Goal: Use online tool/utility: Utilize a website feature to perform a specific function

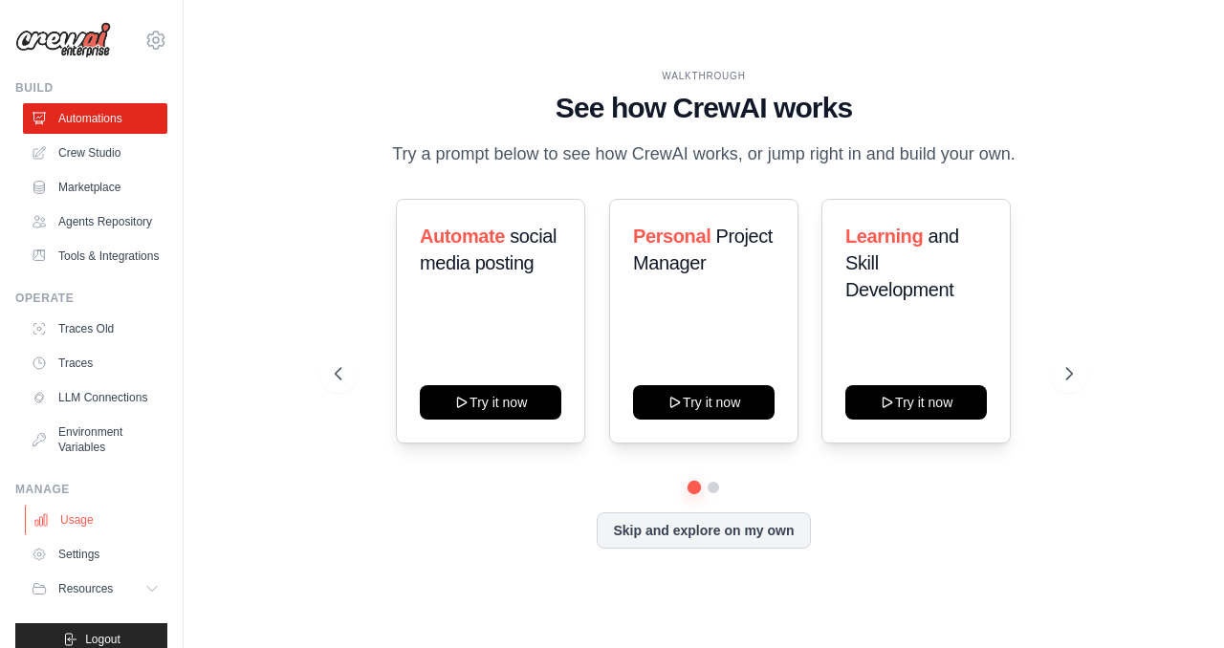
click at [76, 529] on link "Usage" at bounding box center [97, 520] width 144 height 31
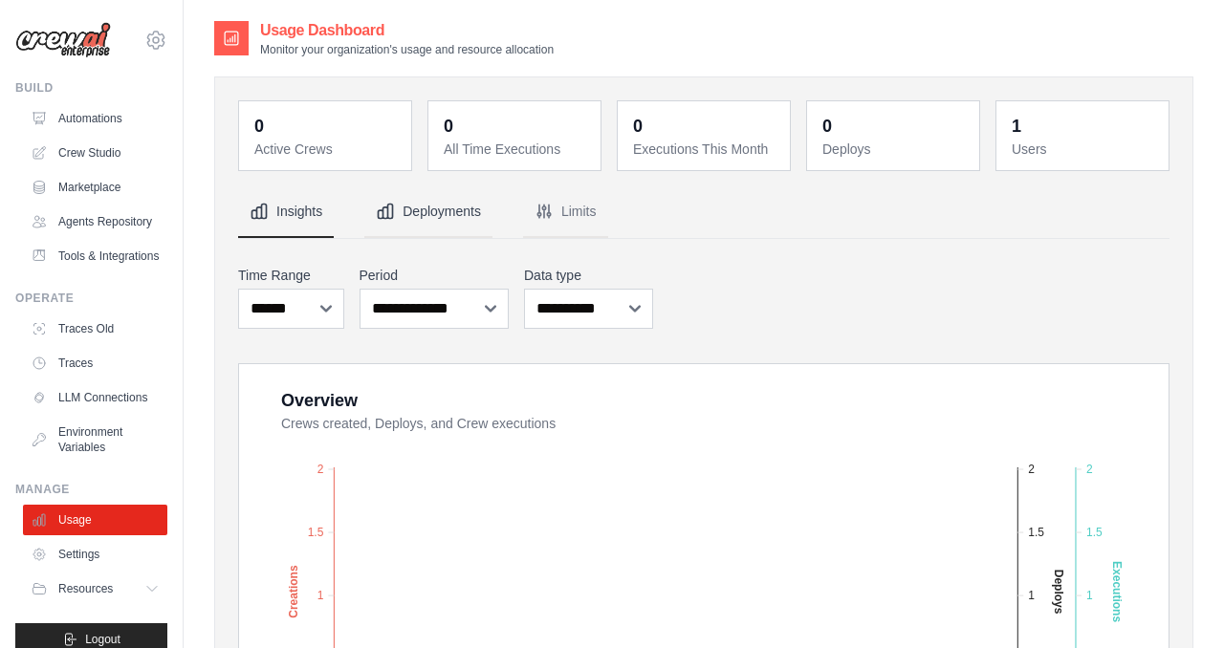
click at [407, 210] on button "Deployments" at bounding box center [428, 212] width 128 height 52
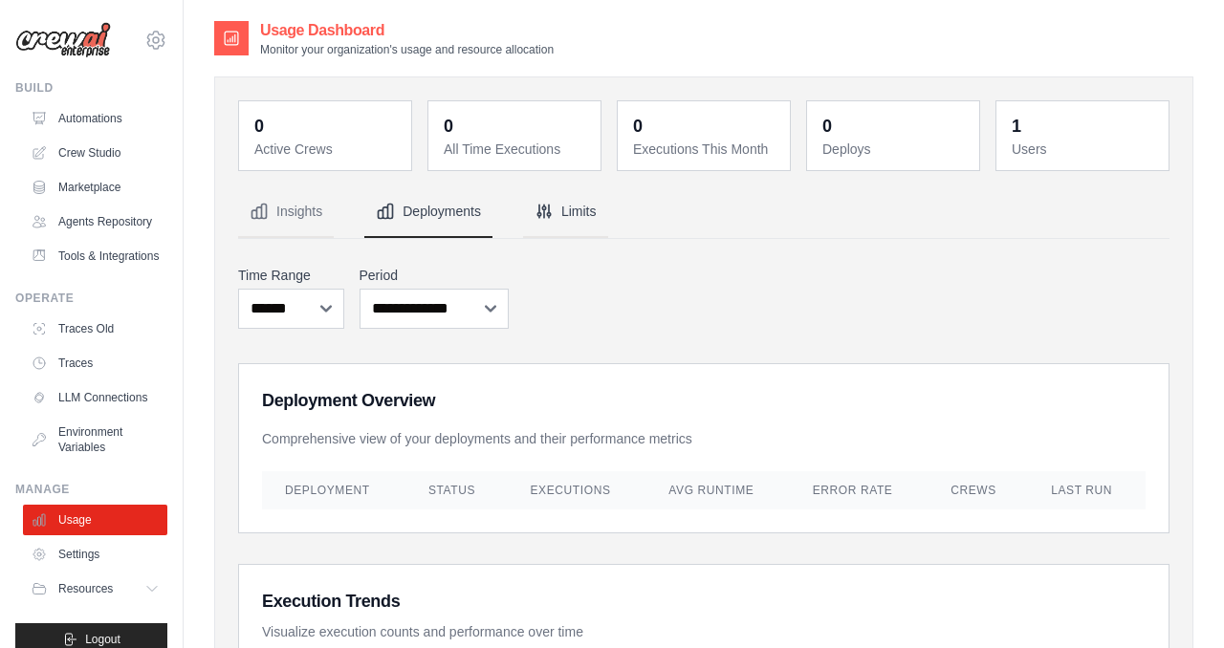
click at [553, 218] on icon "Tabs" at bounding box center [543, 211] width 19 height 19
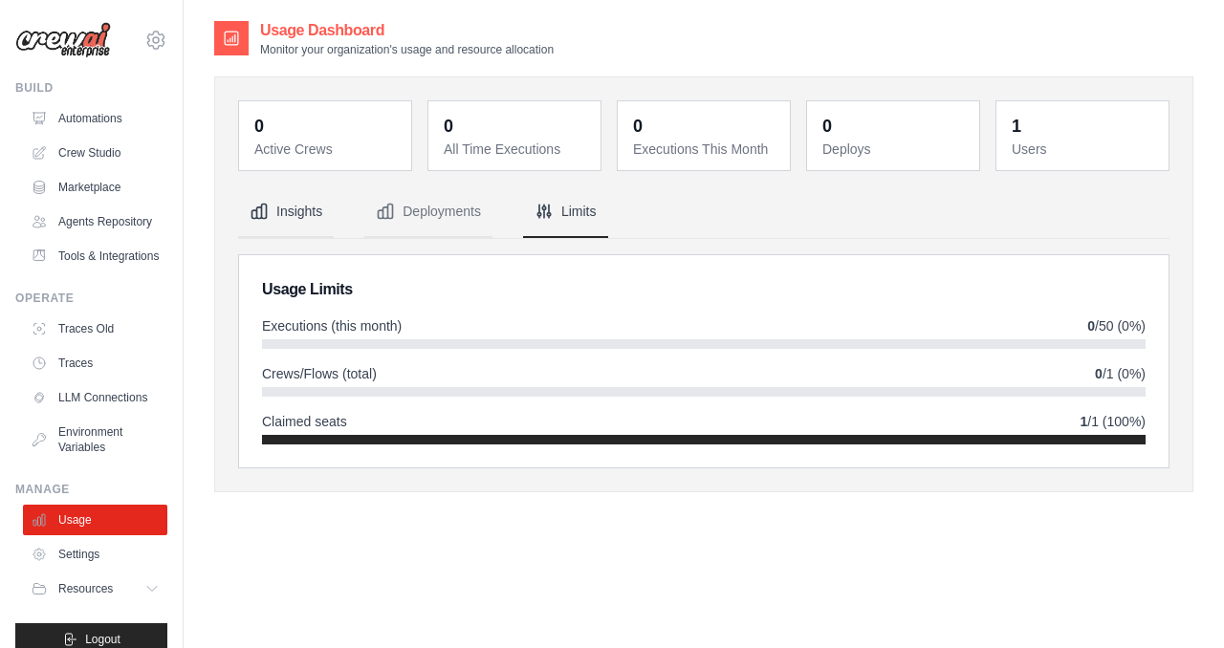
click at [311, 223] on button "Insights" at bounding box center [286, 212] width 96 height 52
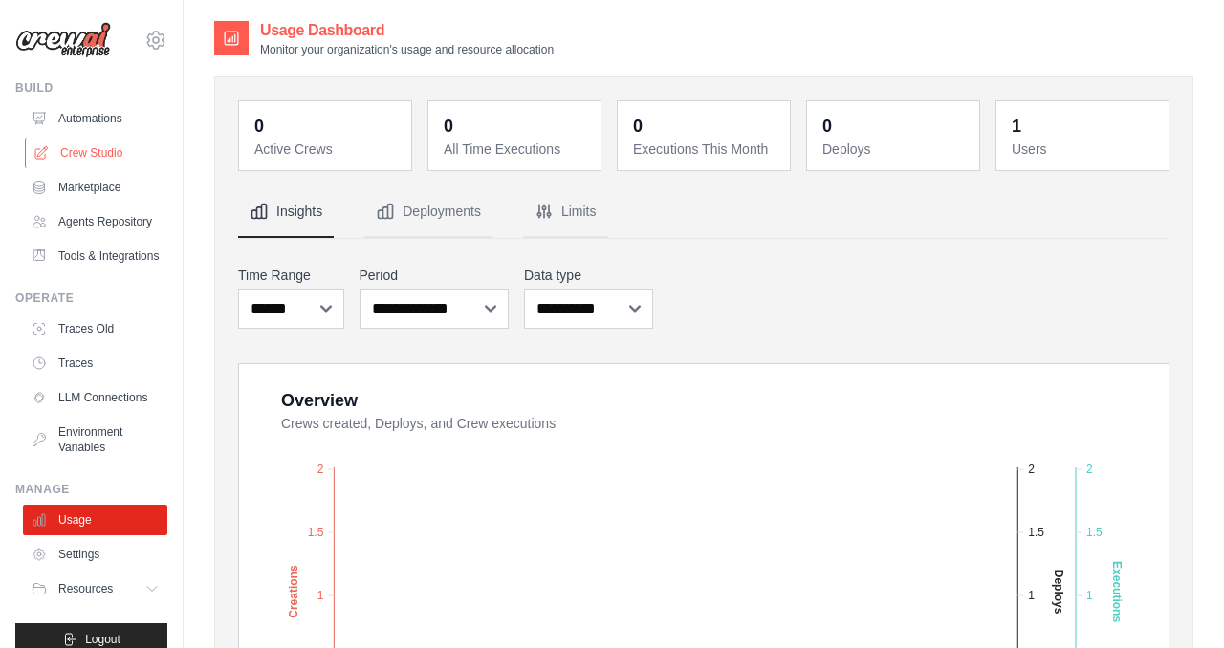
click at [112, 154] on link "Crew Studio" at bounding box center [97, 153] width 144 height 31
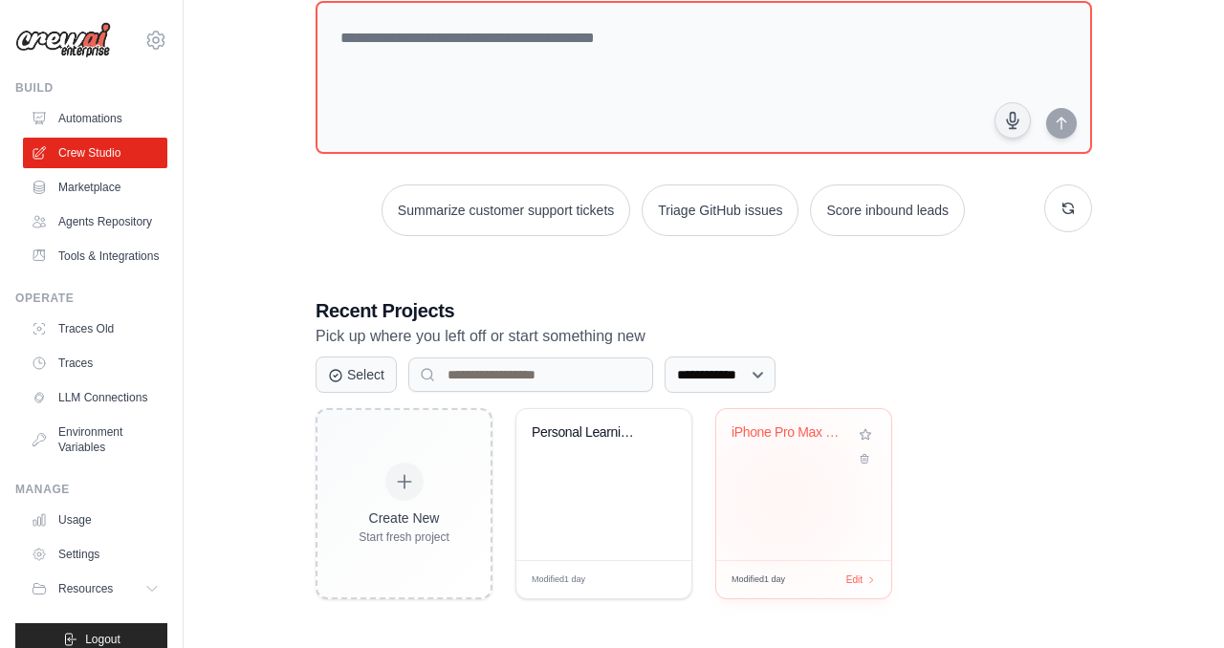
click at [783, 496] on div "iPhone Pro Max Price Research - Pol..." at bounding box center [803, 484] width 175 height 151
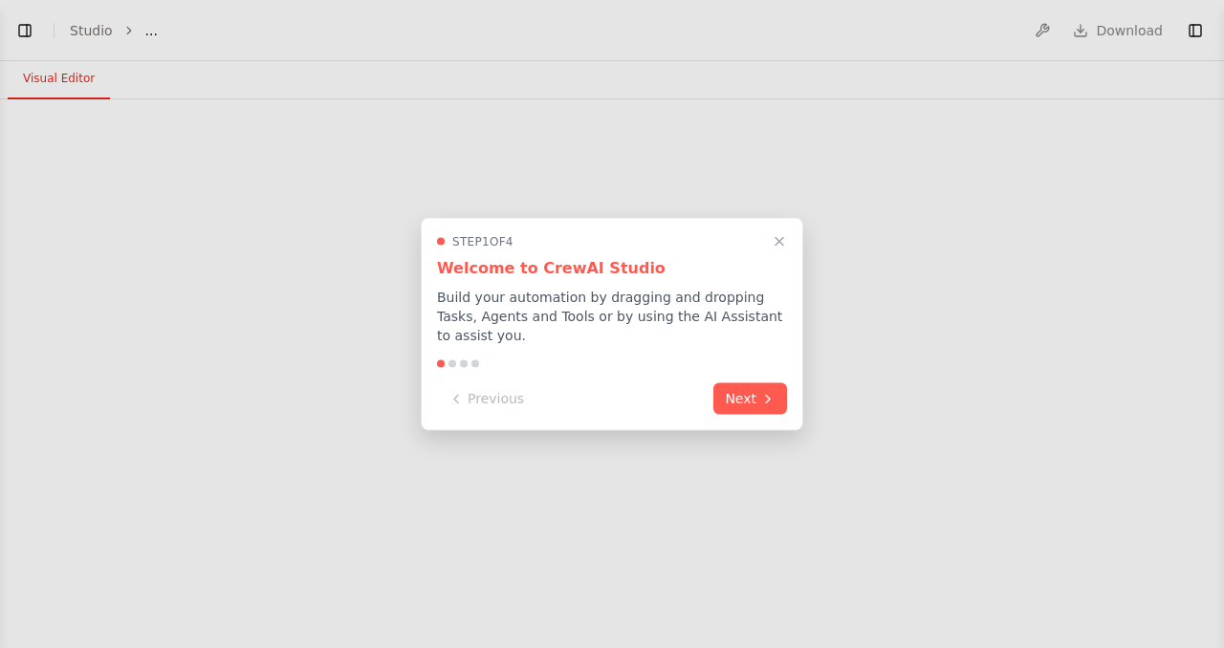
select select "****"
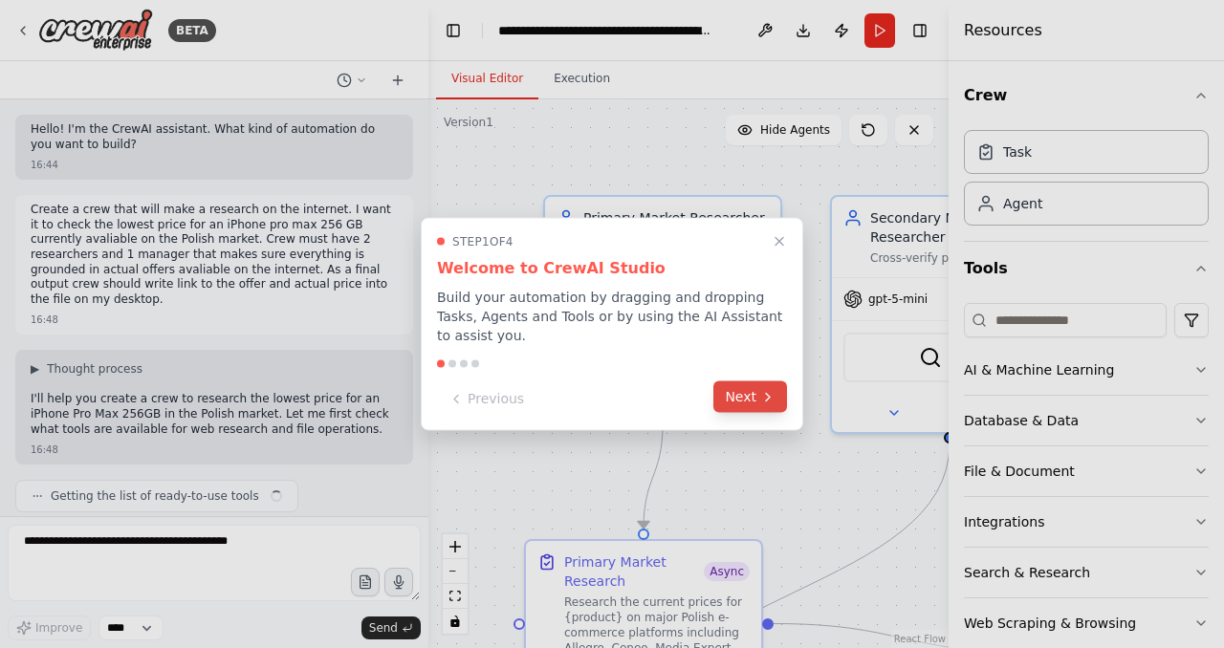
scroll to position [3298, 0]
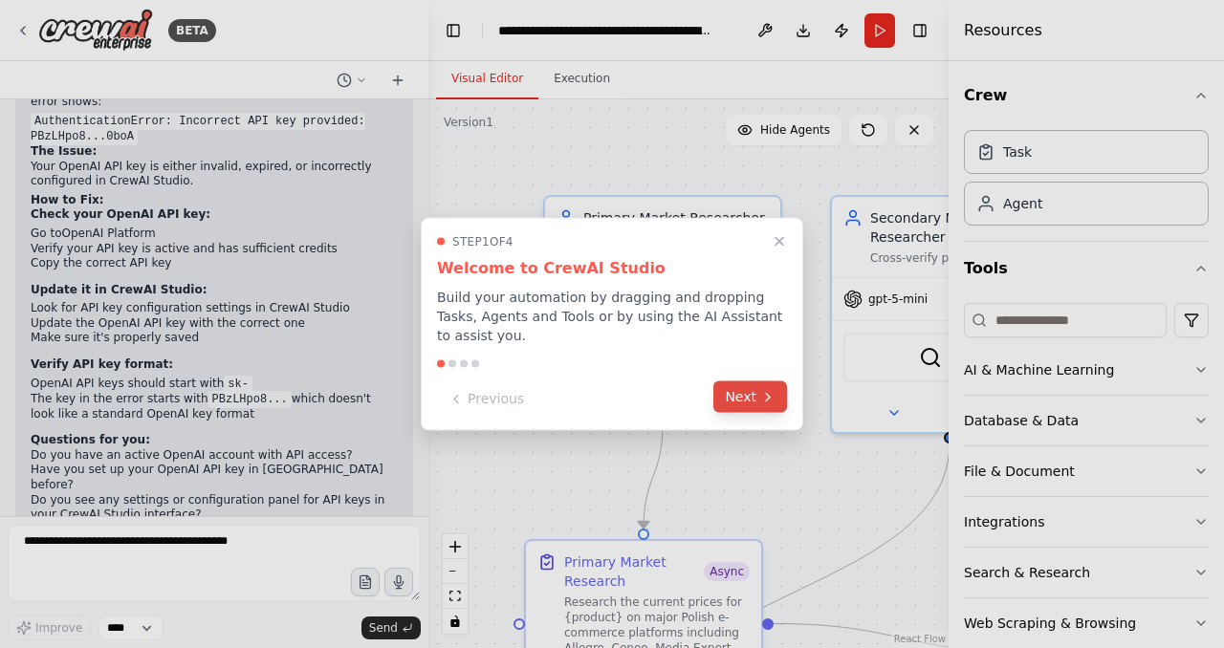
click at [754, 398] on button "Next" at bounding box center [750, 397] width 74 height 32
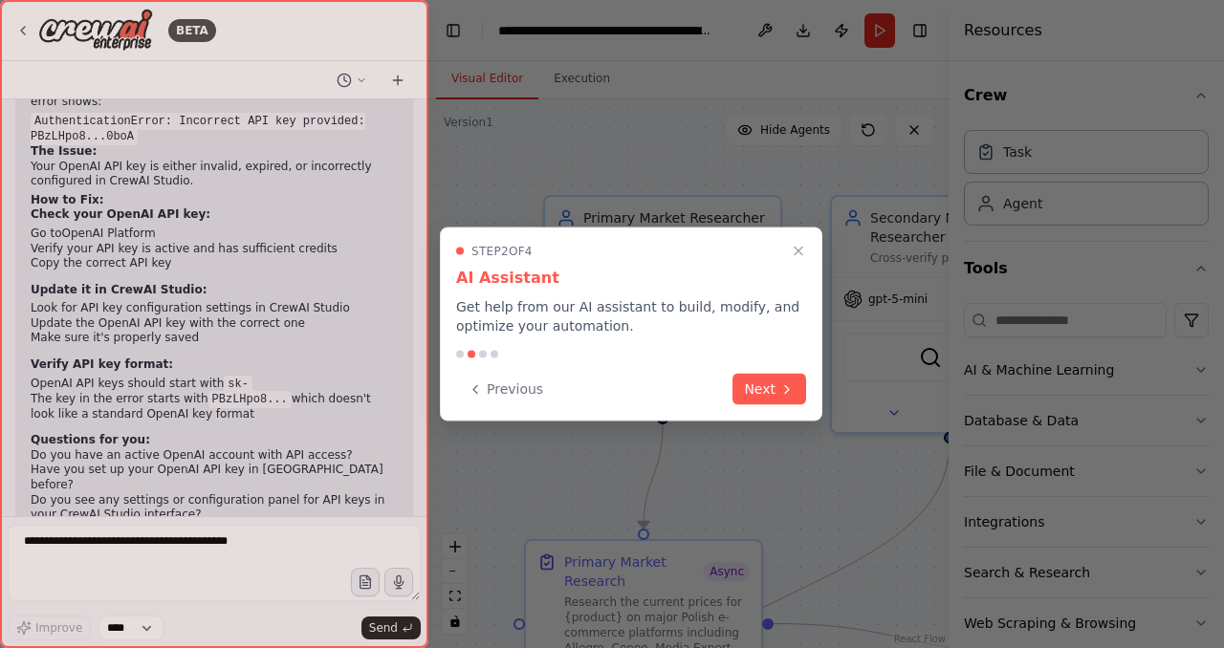
click at [754, 398] on button "Next" at bounding box center [769, 390] width 74 height 32
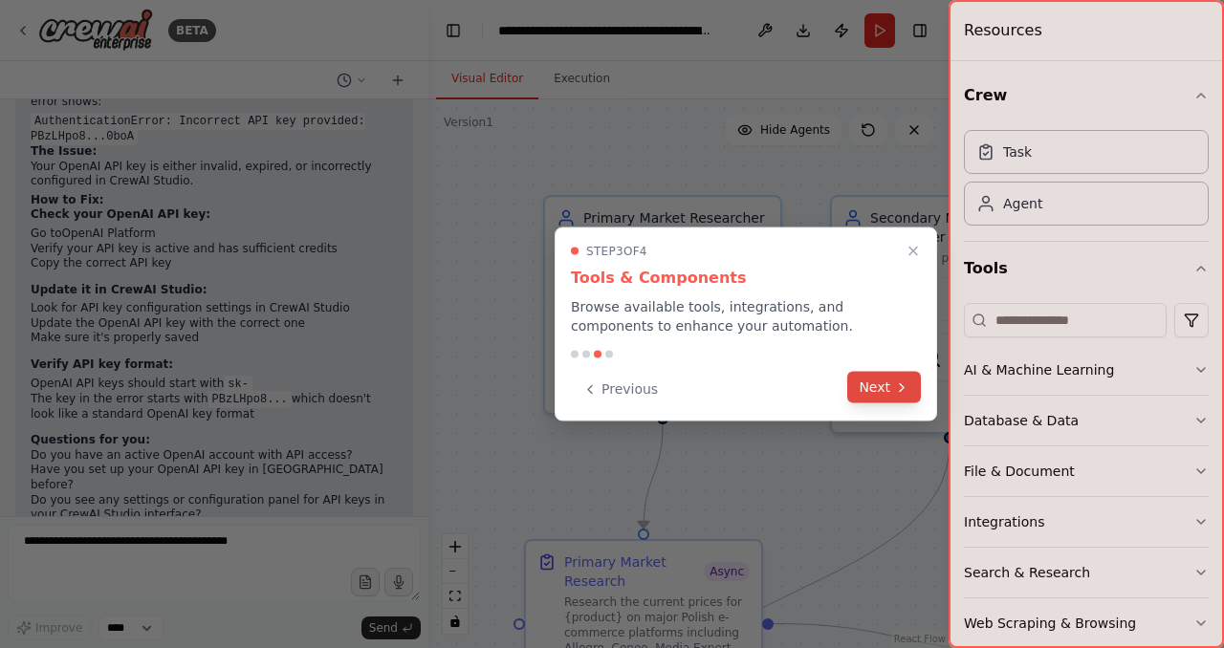
click at [863, 390] on button "Next" at bounding box center [884, 388] width 74 height 32
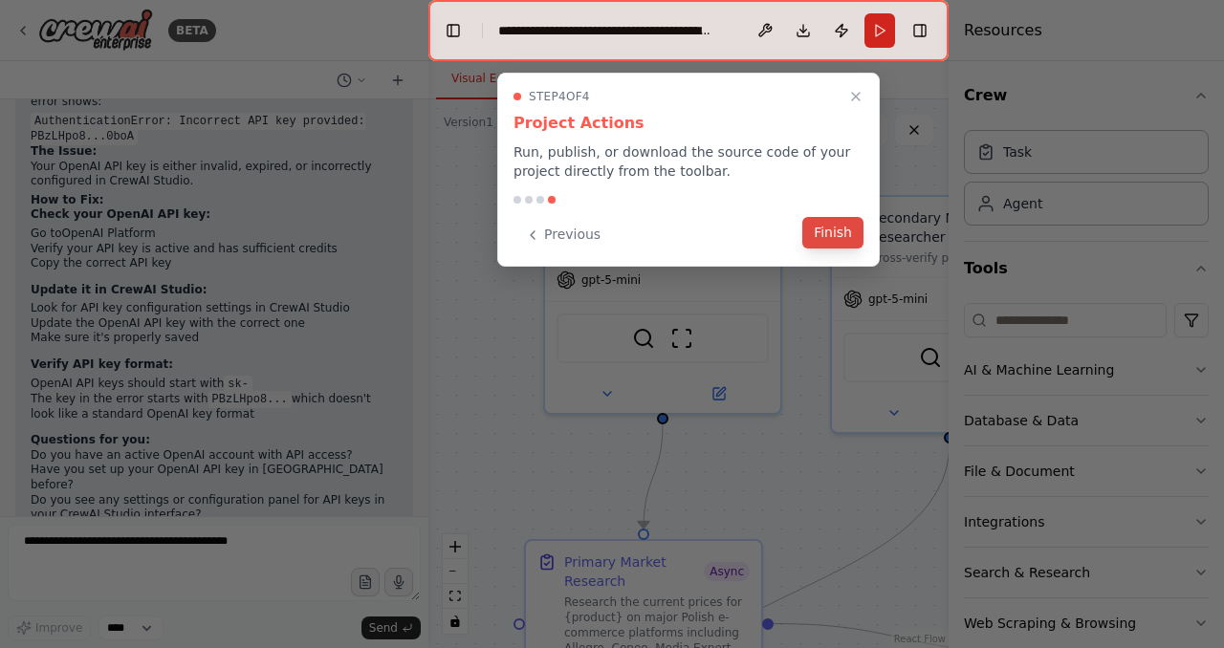
click at [826, 233] on button "Finish" at bounding box center [832, 233] width 61 height 32
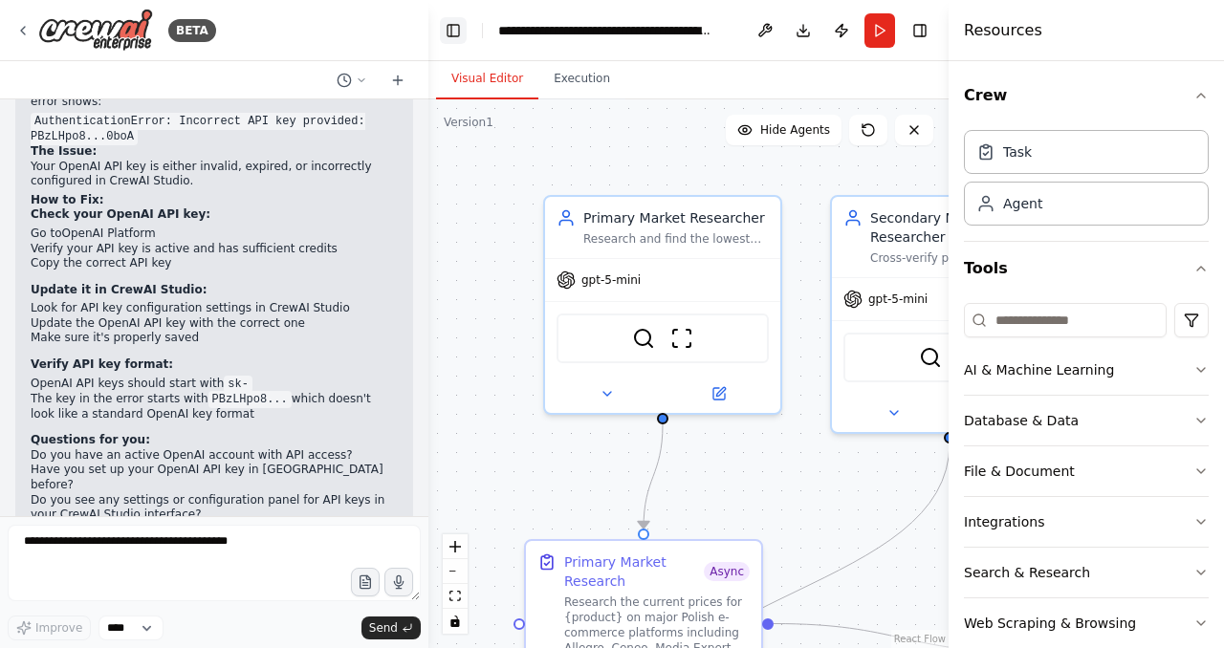
click at [450, 36] on button "Toggle Left Sidebar" at bounding box center [453, 30] width 27 height 27
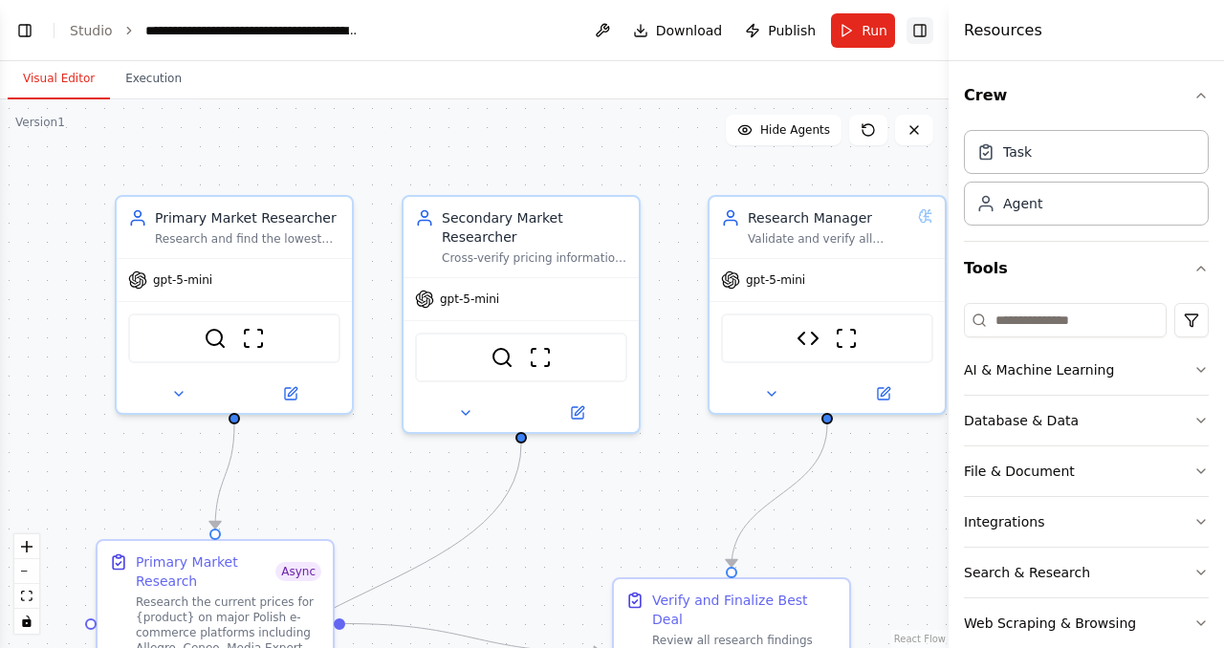
click at [926, 28] on button "Toggle Right Sidebar" at bounding box center [919, 30] width 27 height 27
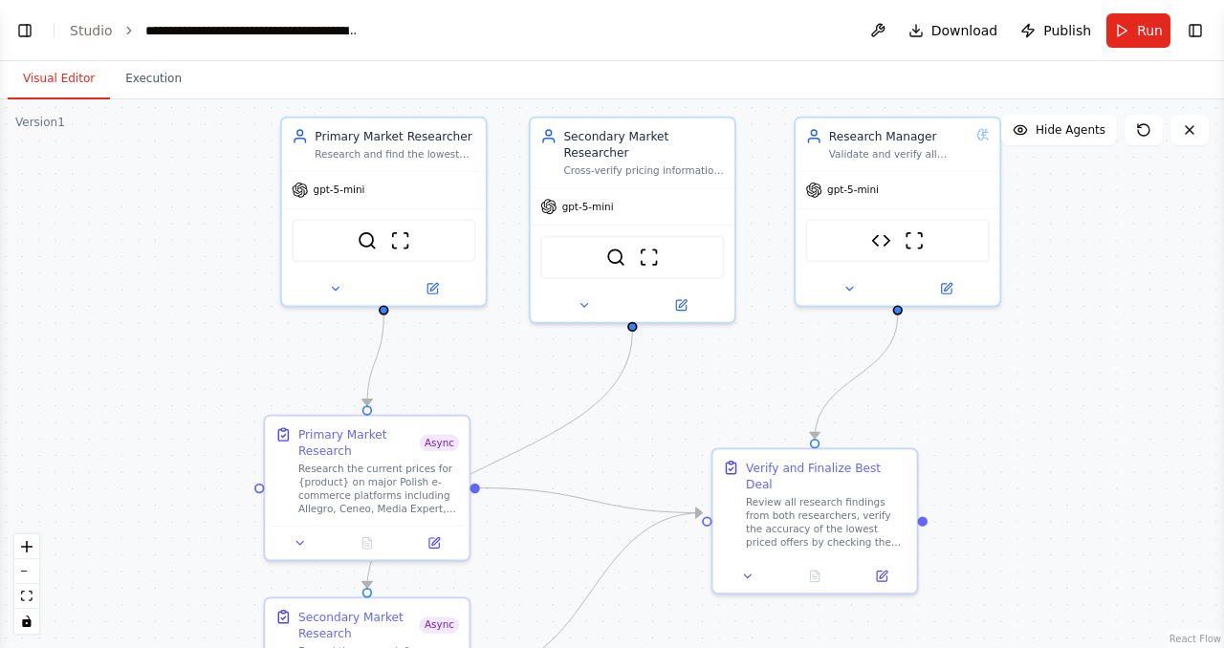
drag, startPoint x: 990, startPoint y: 250, endPoint x: 1039, endPoint y: 165, distance: 98.1
click at [1039, 165] on div ".deletable-edge-delete-btn { width: 20px; height: 20px; border: 0px solid #ffff…" at bounding box center [612, 373] width 1224 height 549
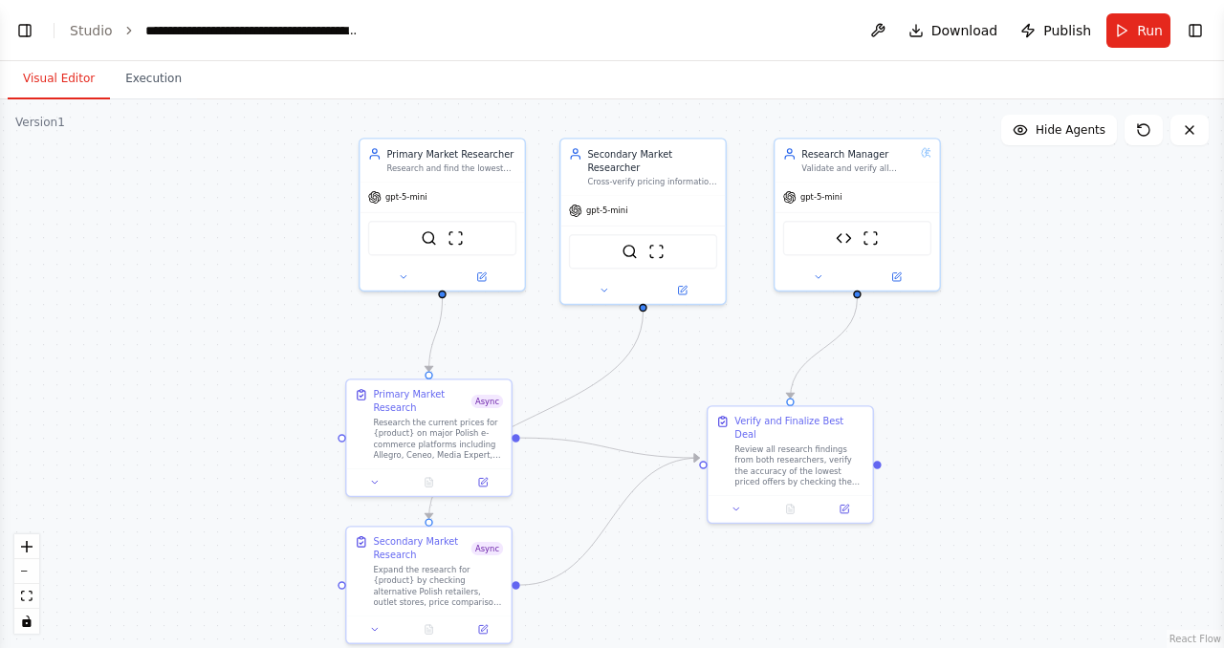
drag, startPoint x: 1032, startPoint y: 334, endPoint x: 967, endPoint y: 324, distance: 65.7
click at [967, 324] on div ".deletable-edge-delete-btn { width: 20px; height: 20px; border: 0px solid #ffff…" at bounding box center [612, 373] width 1224 height 549
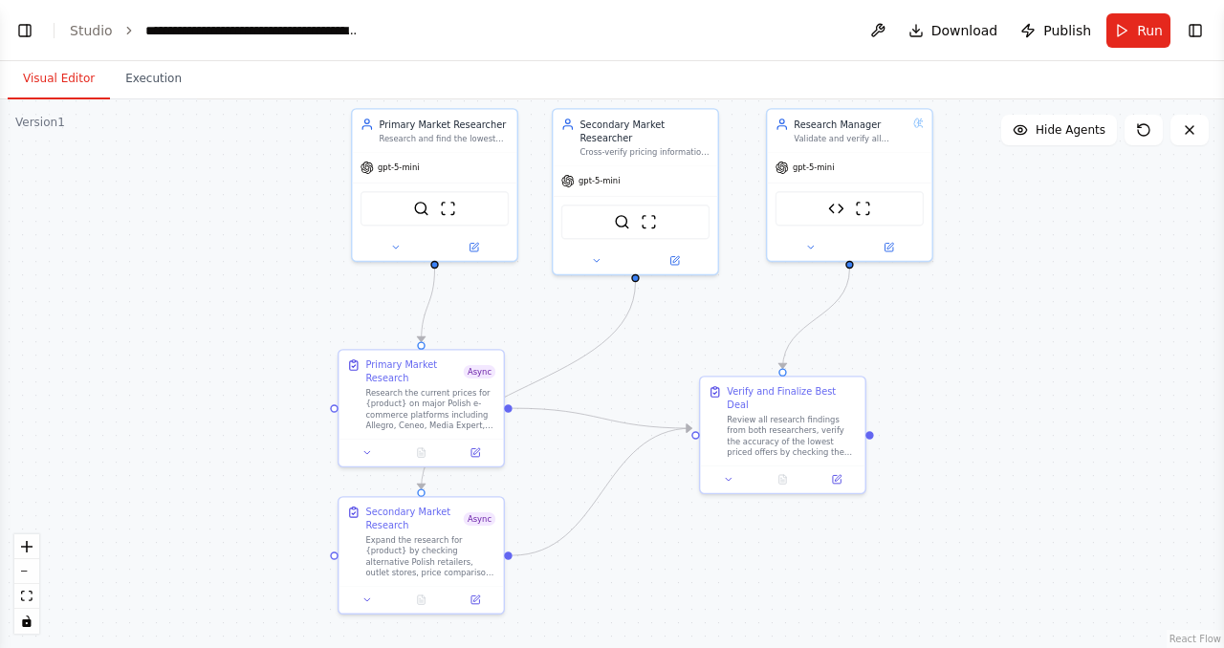
drag, startPoint x: 289, startPoint y: 310, endPoint x: 276, endPoint y: 261, distance: 50.3
click at [276, 261] on div ".deletable-edge-delete-btn { width: 20px; height: 20px; border: 0px solid #ffff…" at bounding box center [612, 373] width 1224 height 549
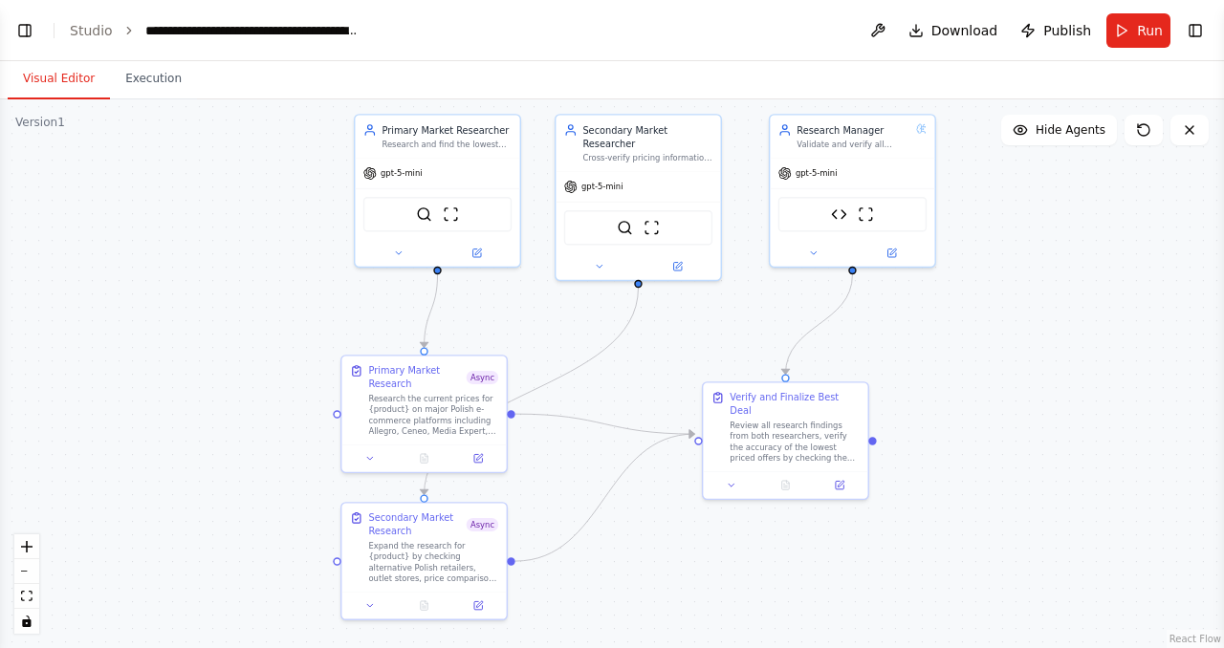
drag, startPoint x: 276, startPoint y: 261, endPoint x: 284, endPoint y: 287, distance: 26.9
click at [284, 287] on div ".deletable-edge-delete-btn { width: 20px; height: 20px; border: 0px solid #ffff…" at bounding box center [612, 373] width 1224 height 549
